Goal: Information Seeking & Learning: Understand process/instructions

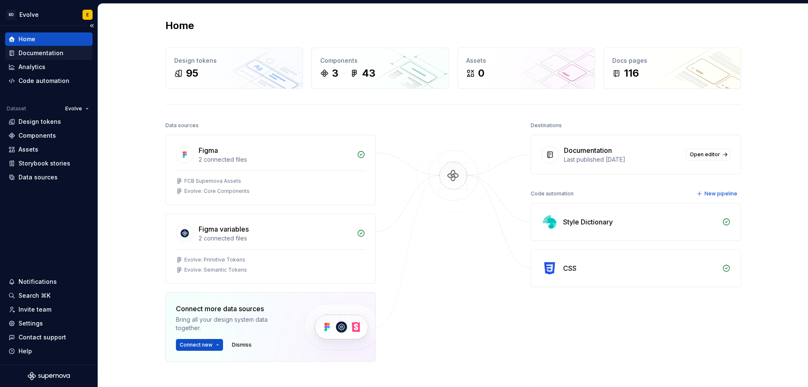
click at [53, 54] on div "Documentation" at bounding box center [41, 53] width 45 height 8
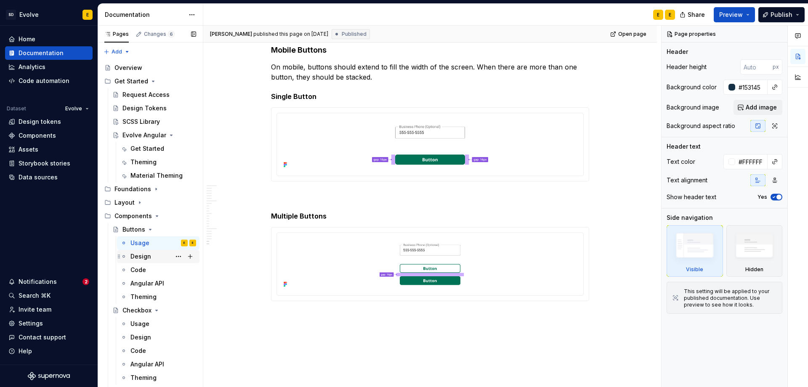
scroll to position [1672, 0]
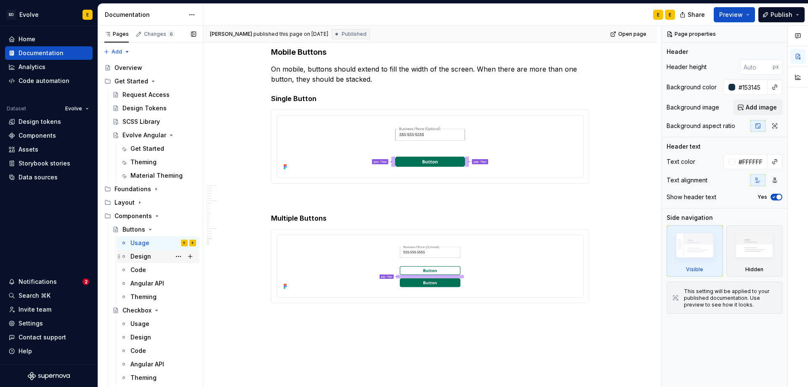
click at [147, 257] on div "Design" at bounding box center [140, 256] width 21 height 8
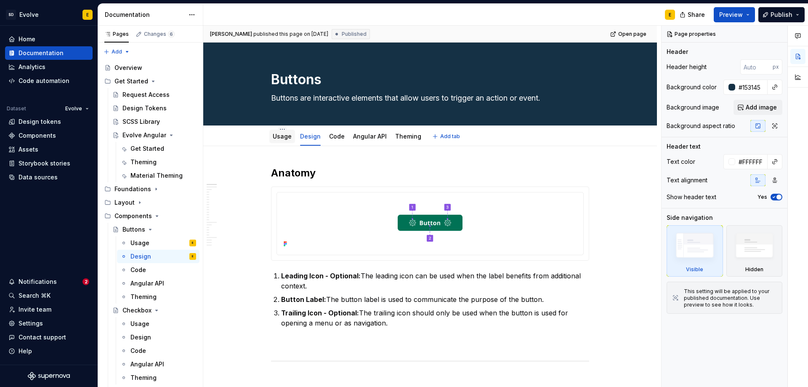
click at [286, 138] on link "Usage" at bounding box center [282, 136] width 19 height 7
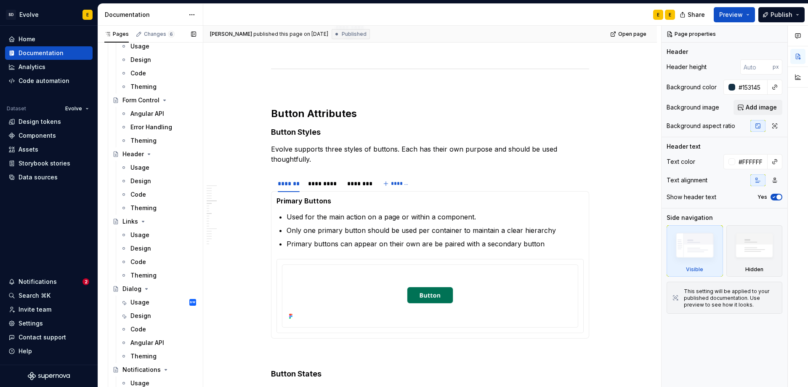
scroll to position [547, 0]
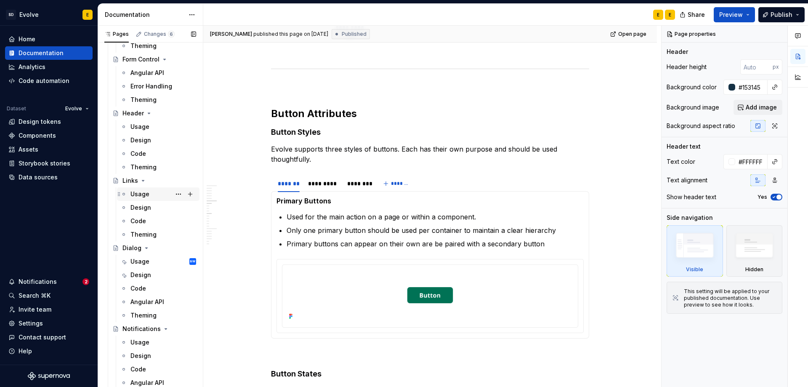
click at [141, 194] on div "Usage" at bounding box center [139, 194] width 19 height 8
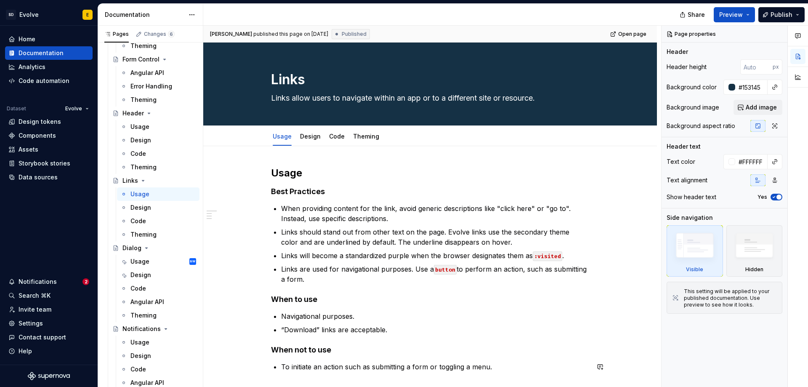
type textarea "*"
